Goal: Task Accomplishment & Management: Use online tool/utility

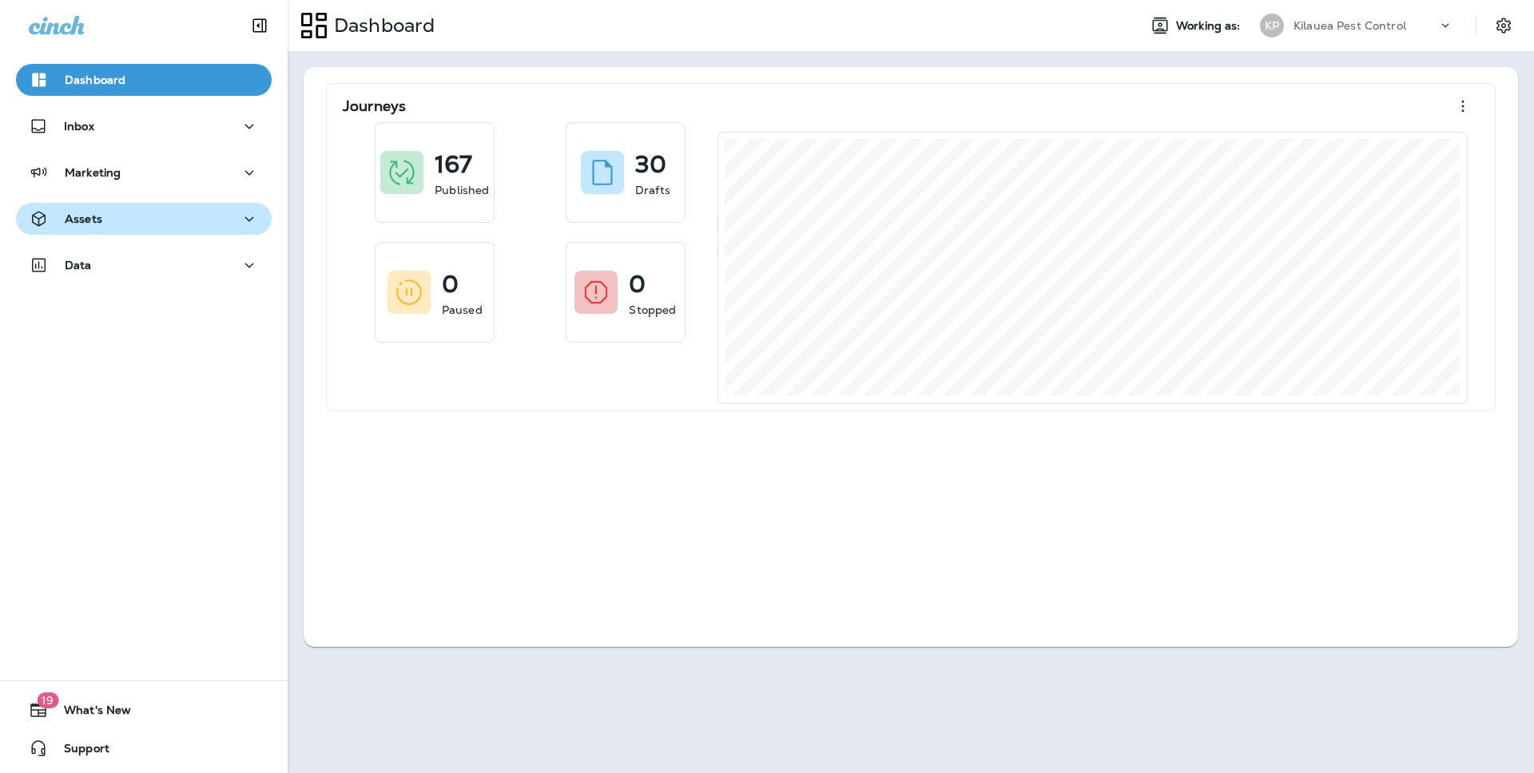
click at [162, 228] on button "Assets" at bounding box center [144, 219] width 256 height 32
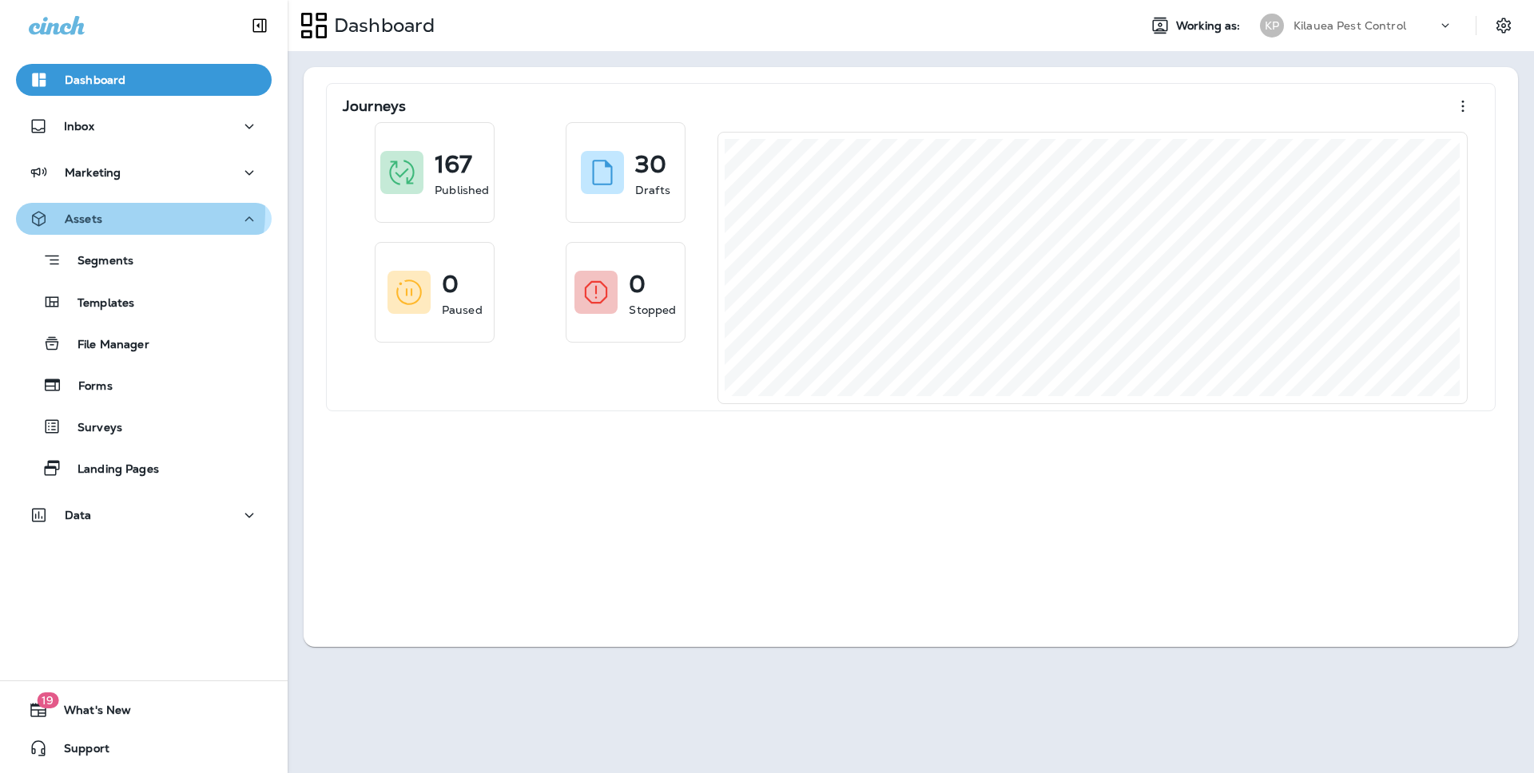
click at [129, 213] on div "Assets" at bounding box center [144, 219] width 230 height 20
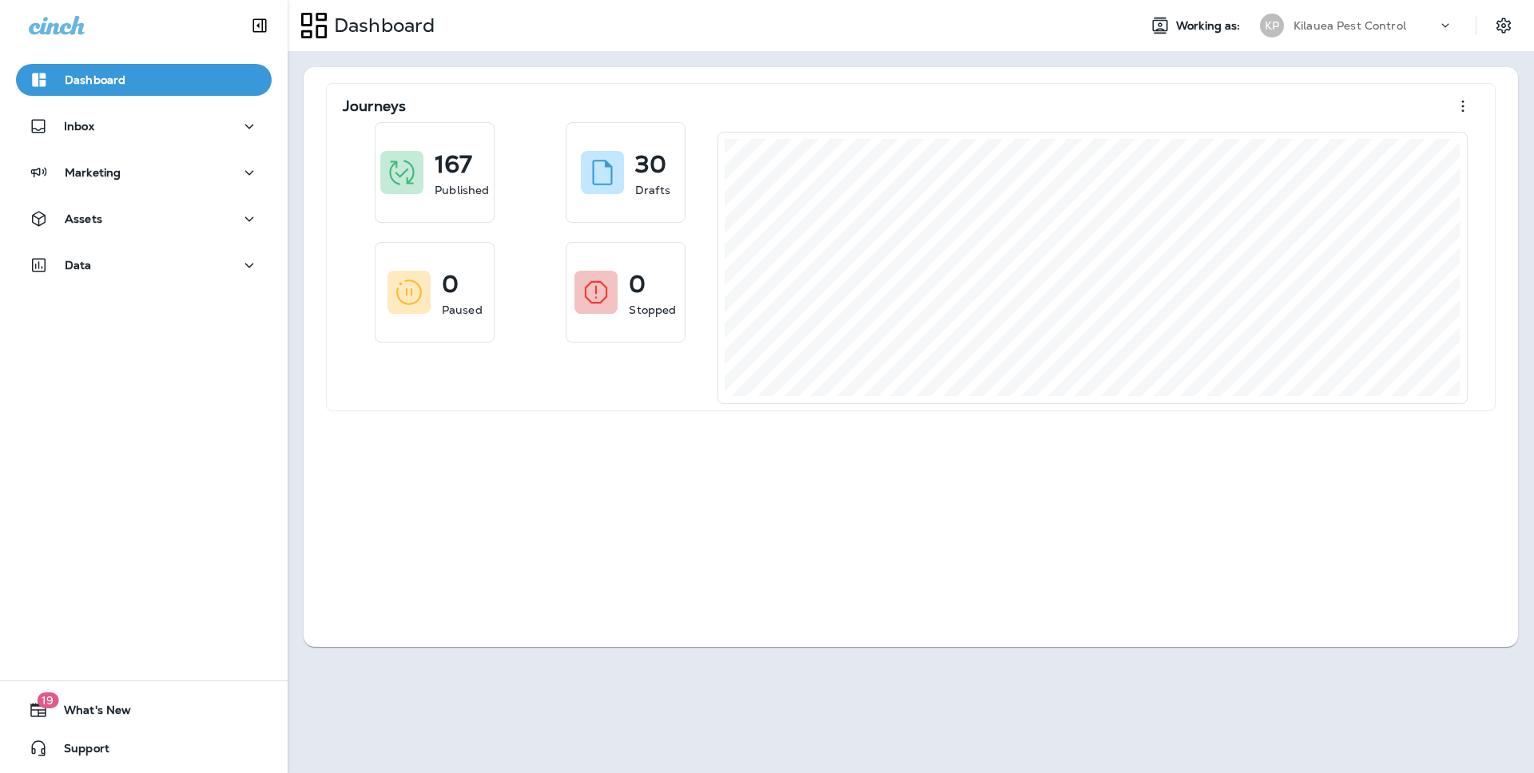
click at [125, 189] on div "Marketing" at bounding box center [144, 177] width 288 height 40
click at [125, 182] on button "Marketing" at bounding box center [144, 173] width 256 height 32
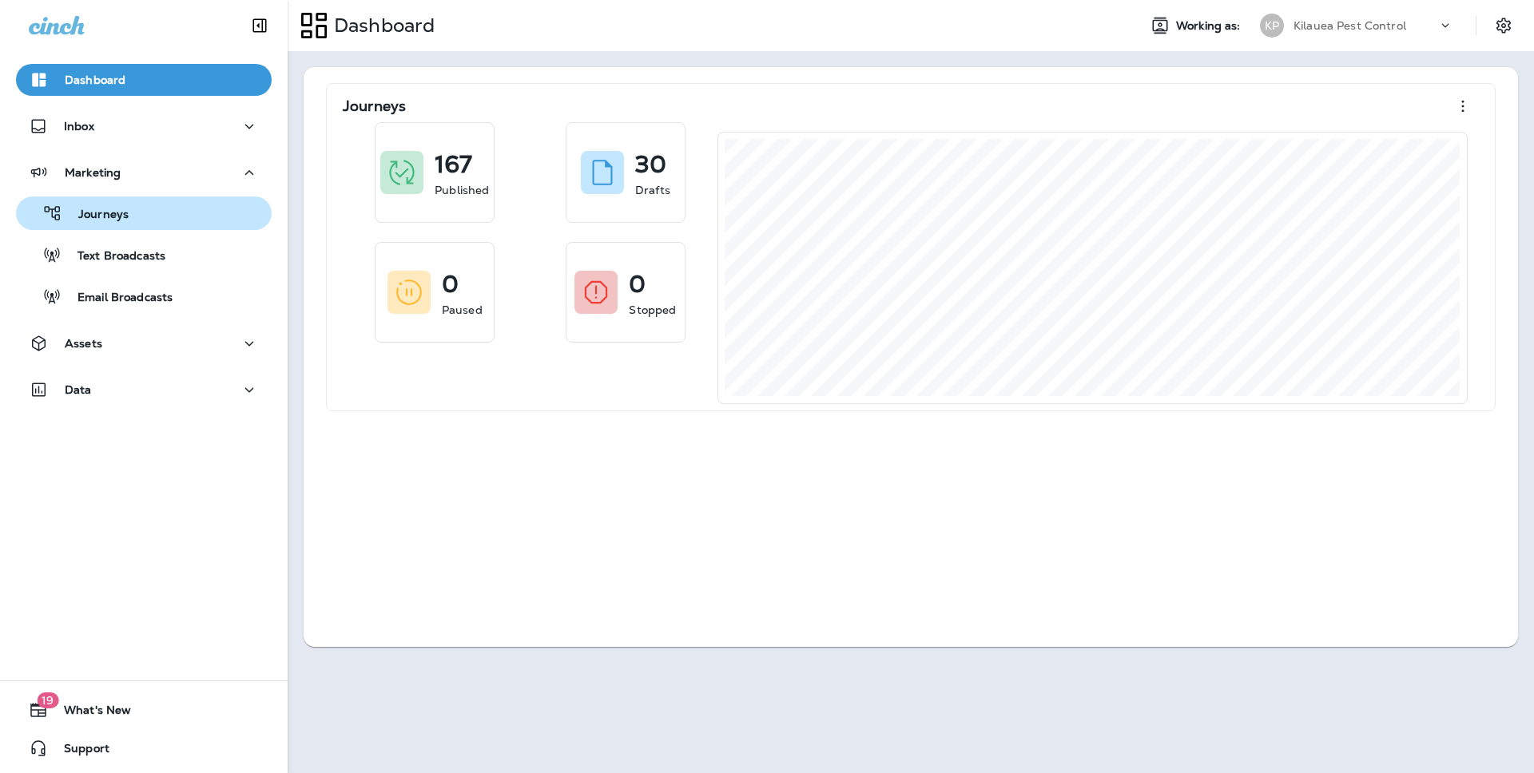
click at [128, 221] on div "Journeys" at bounding box center [143, 213] width 243 height 24
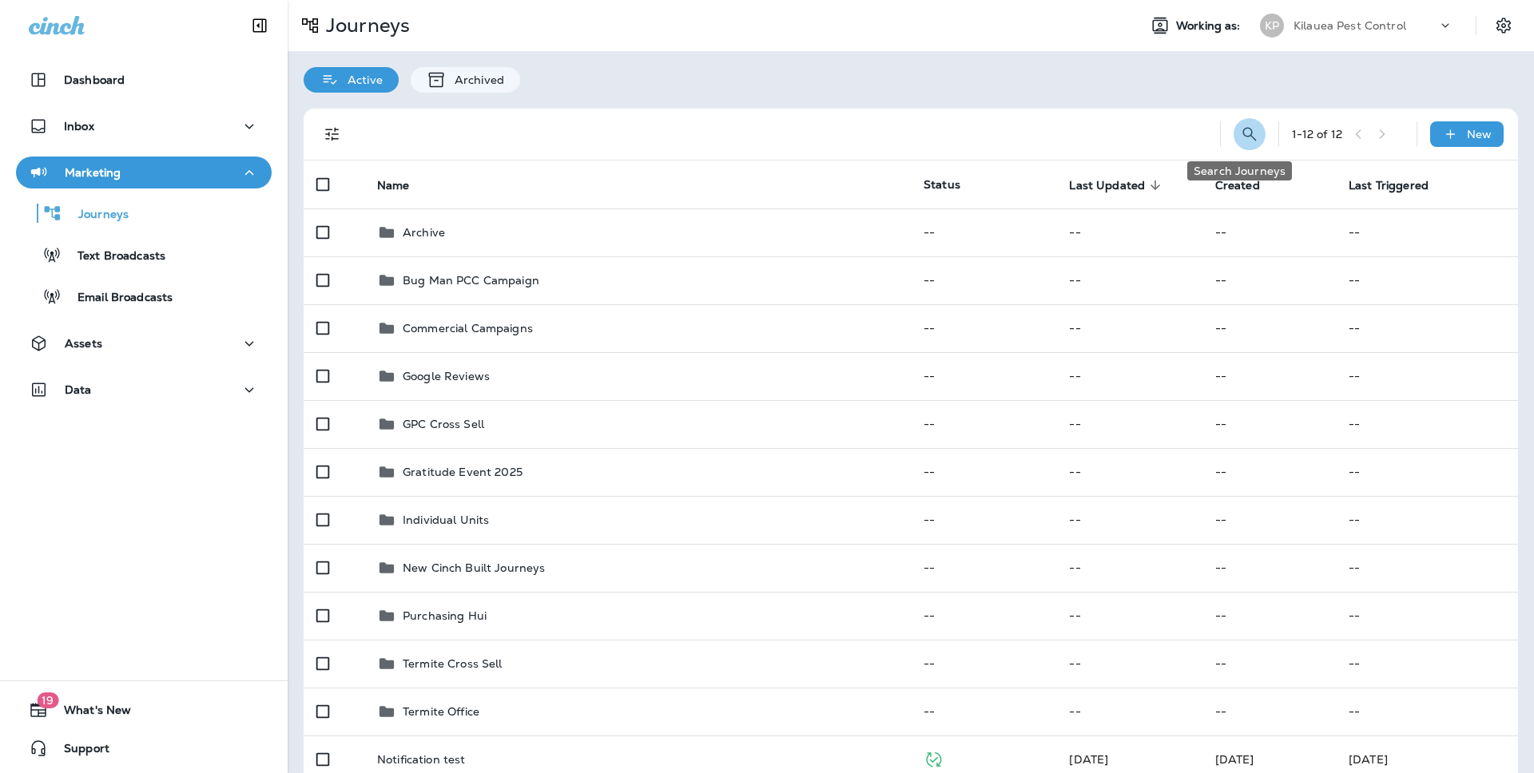
click at [1241, 136] on icon "Search Journeys" at bounding box center [1249, 134] width 19 height 19
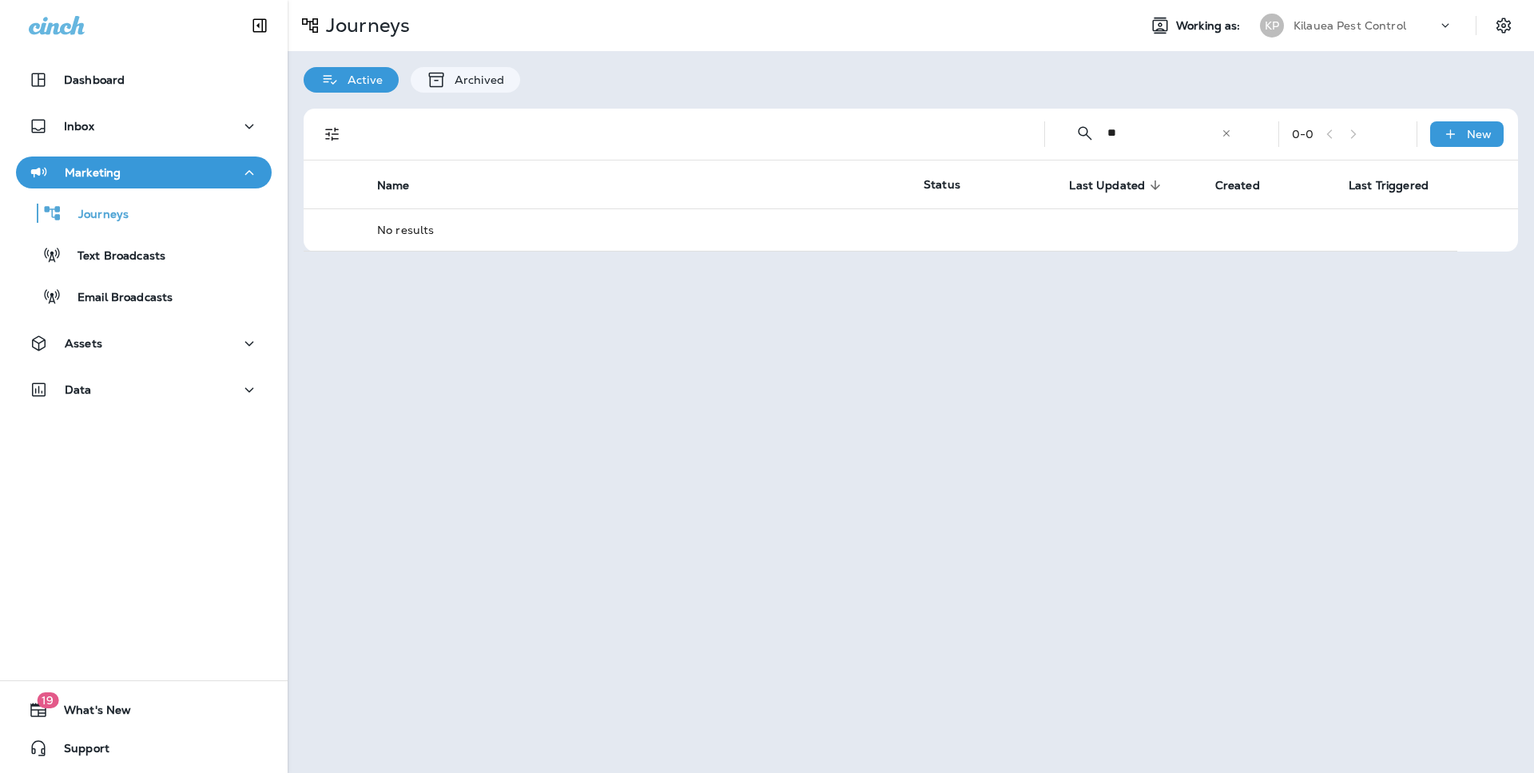
type input "*"
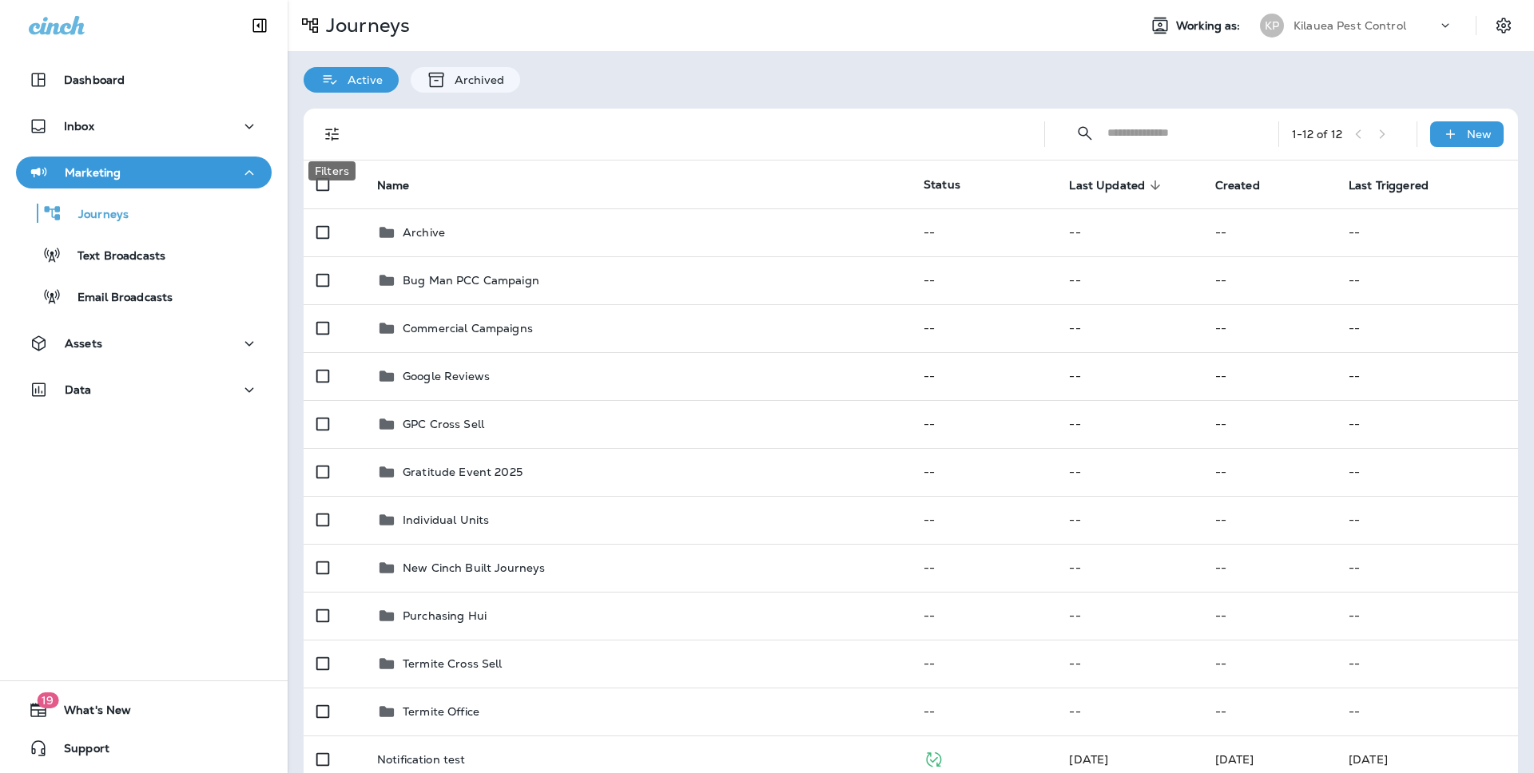
click at [328, 145] on button "Filters" at bounding box center [332, 134] width 32 height 32
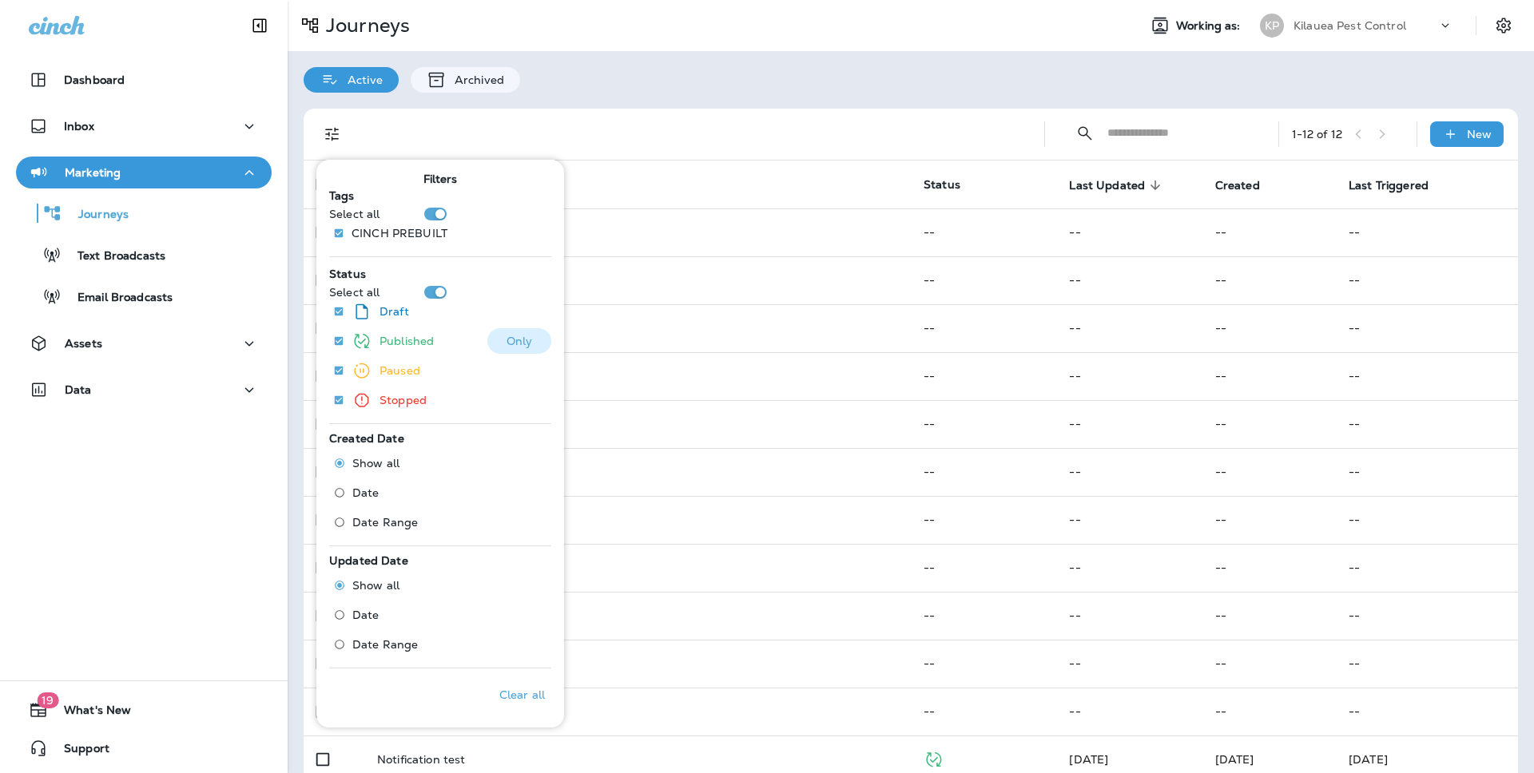
click at [495, 344] on button "Only" at bounding box center [519, 341] width 64 height 26
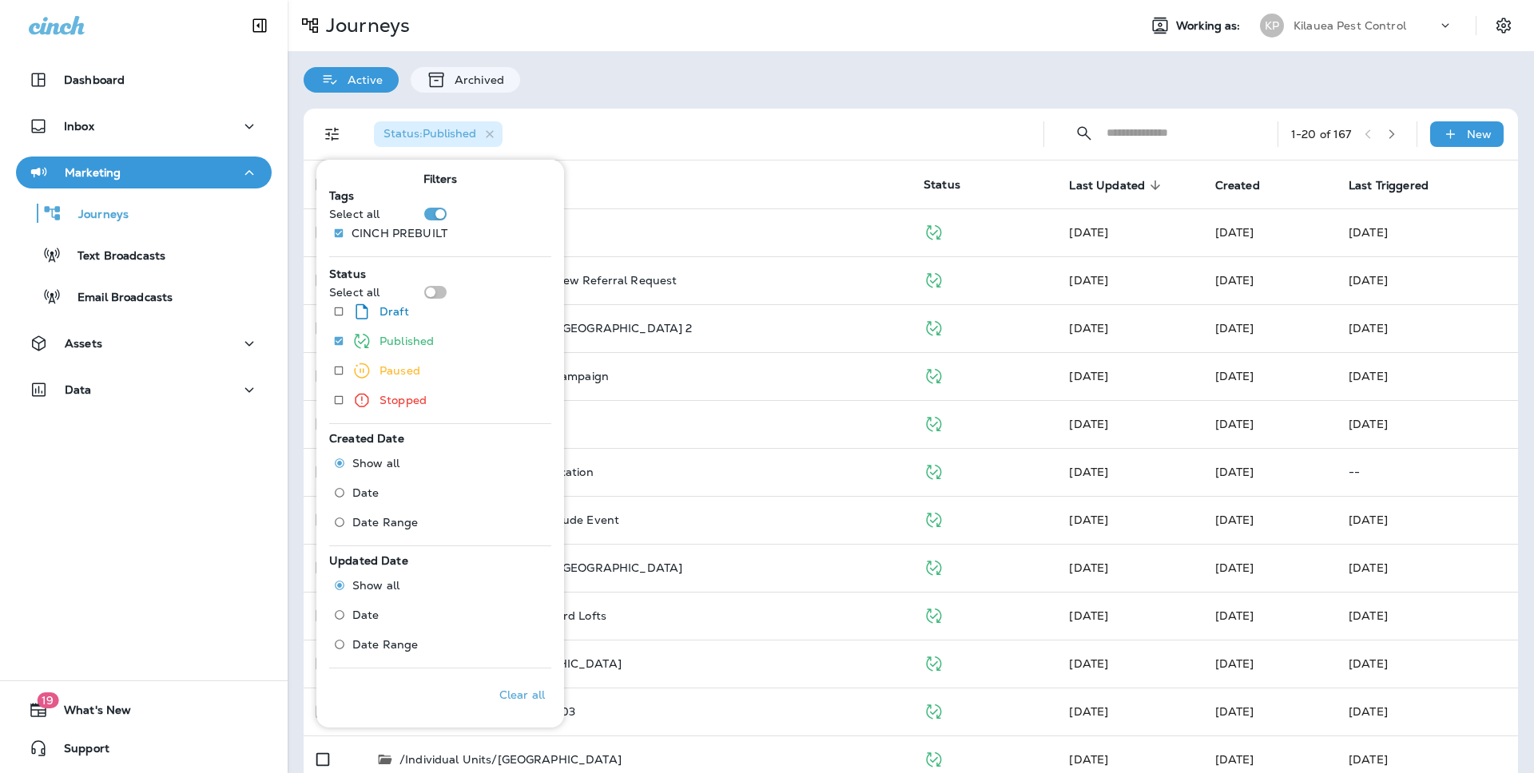
click at [753, 181] on th "Name" at bounding box center [637, 185] width 546 height 48
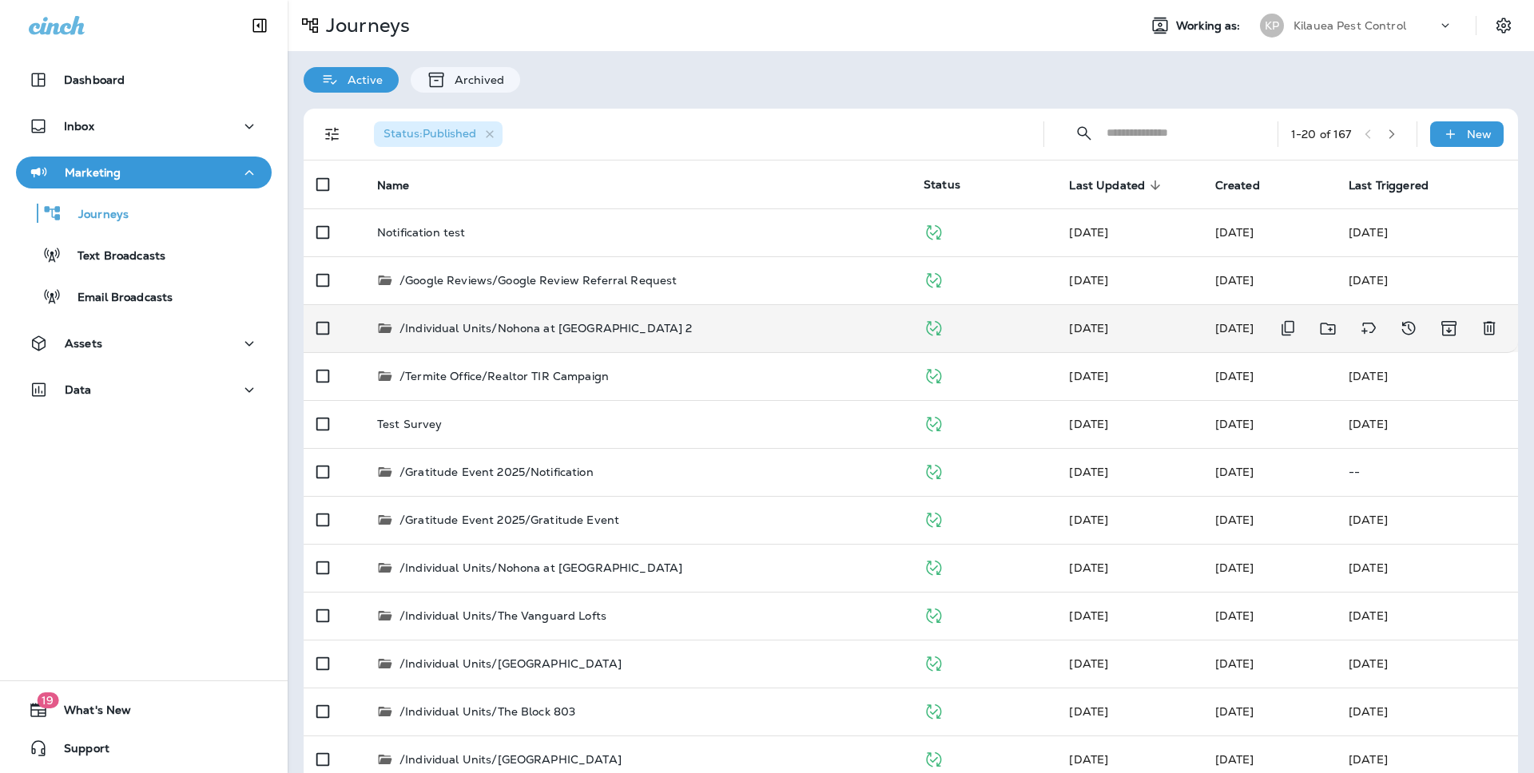
click at [646, 333] on div "/Individual Units/Nohona at [GEOGRAPHIC_DATA] 2" at bounding box center [637, 328] width 521 height 16
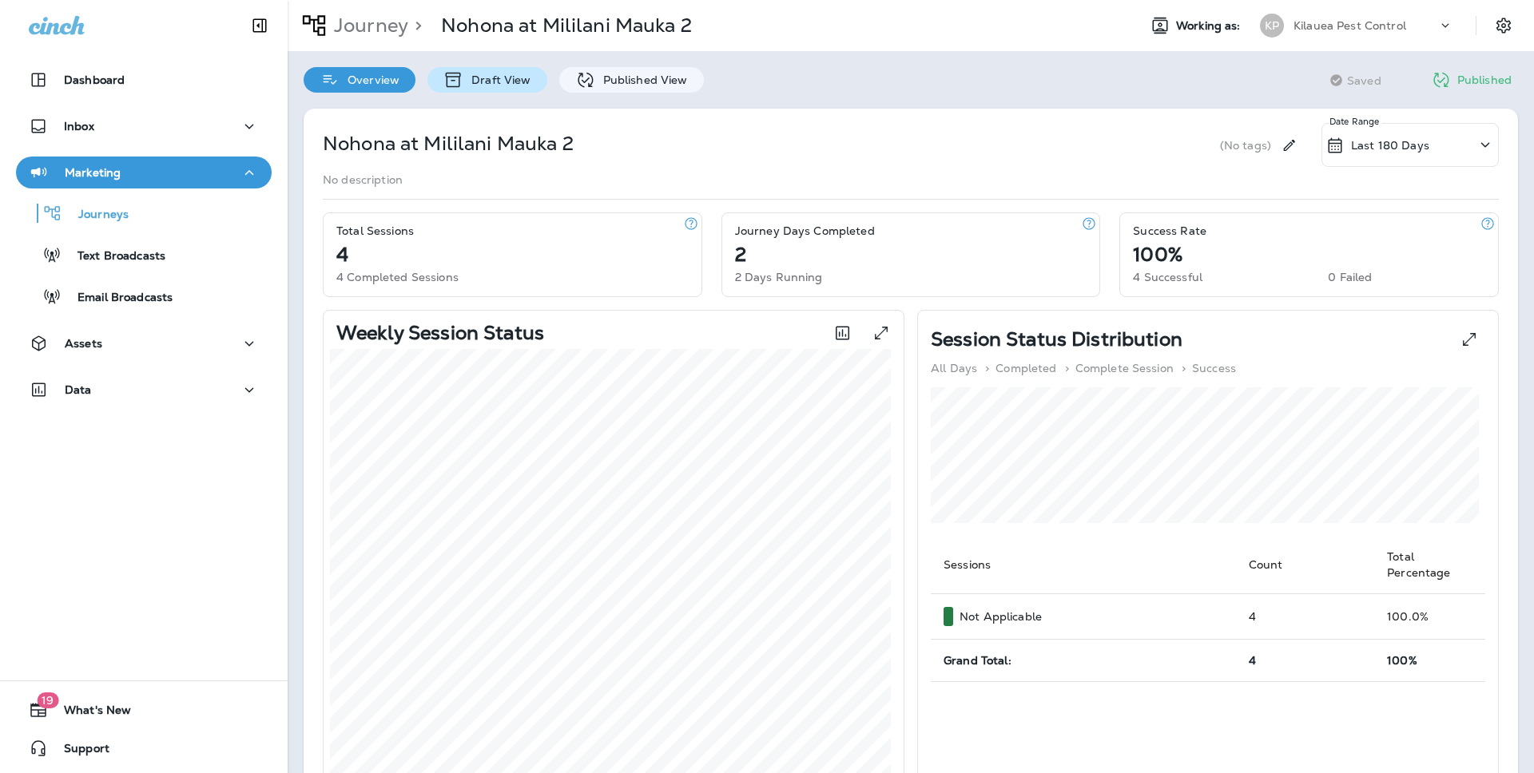
click at [504, 87] on div "Draft View" at bounding box center [486, 80] width 119 height 26
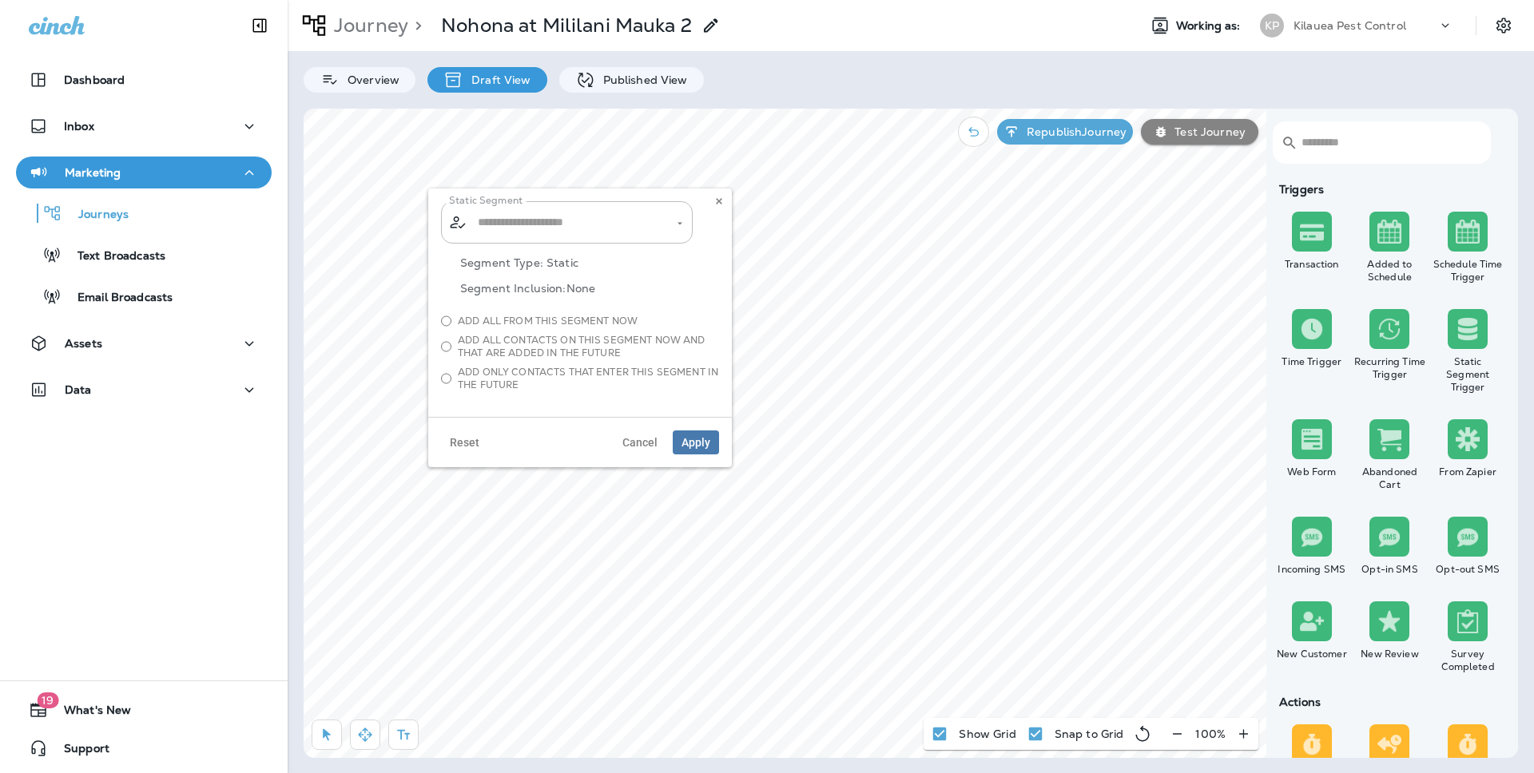
type input "**********"
click at [648, 443] on span "Cancel" at bounding box center [639, 442] width 35 height 11
